Goal: Navigation & Orientation: Find specific page/section

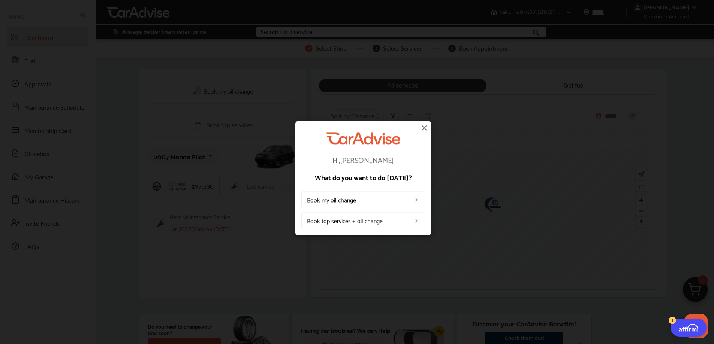
click at [422, 128] on img at bounding box center [424, 127] width 9 height 9
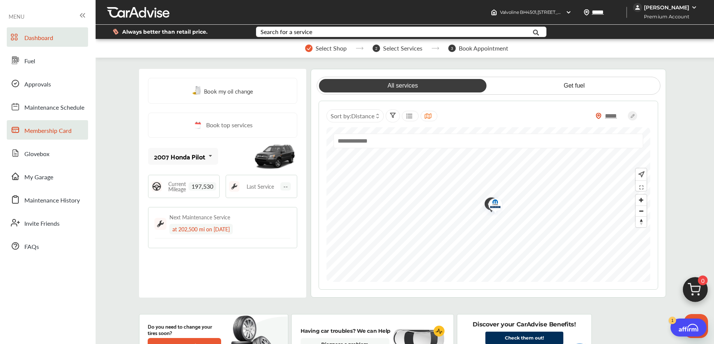
click at [61, 133] on span "Membership Card" at bounding box center [47, 131] width 47 height 10
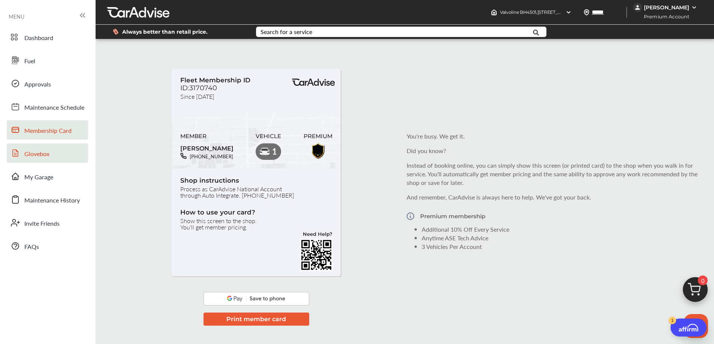
click at [44, 153] on span "Glovebox" at bounding box center [36, 155] width 25 height 10
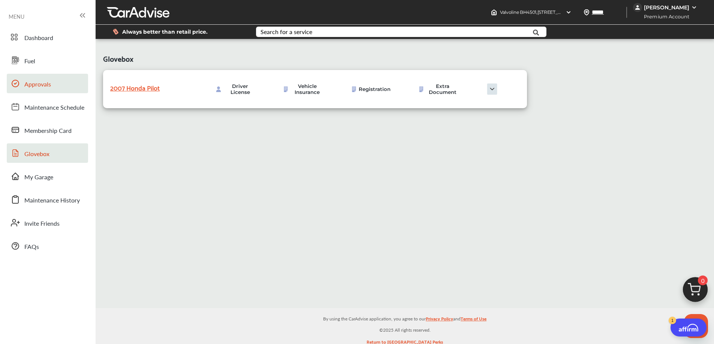
click at [42, 87] on span "Approvals" at bounding box center [37, 85] width 27 height 10
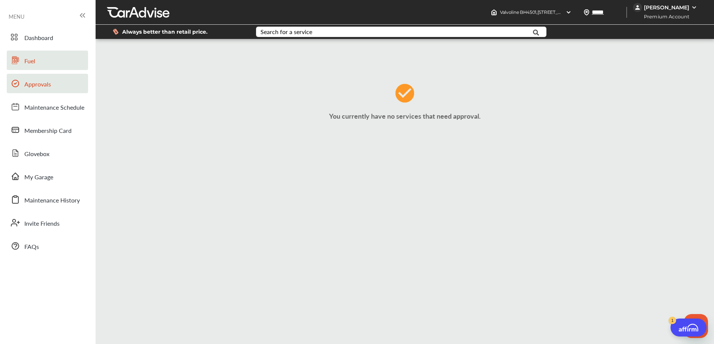
click at [38, 62] on link "Fuel" at bounding box center [47, 60] width 81 height 19
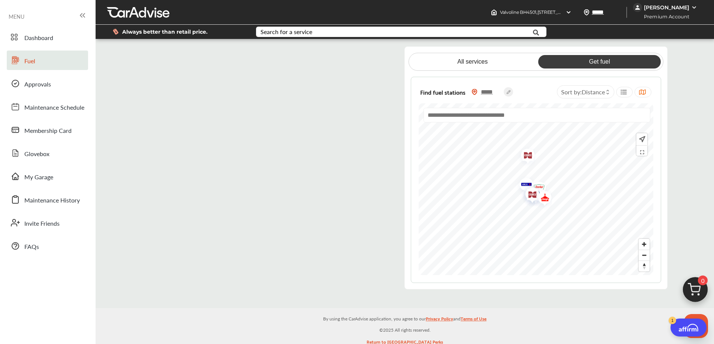
click at [348, 58] on flutter-view at bounding box center [267, 167] width 251 height 243
click at [209, 127] on flutter-view at bounding box center [267, 167] width 251 height 243
click at [150, 60] on flutter-view at bounding box center [267, 167] width 251 height 243
